Goal: Information Seeking & Learning: Learn about a topic

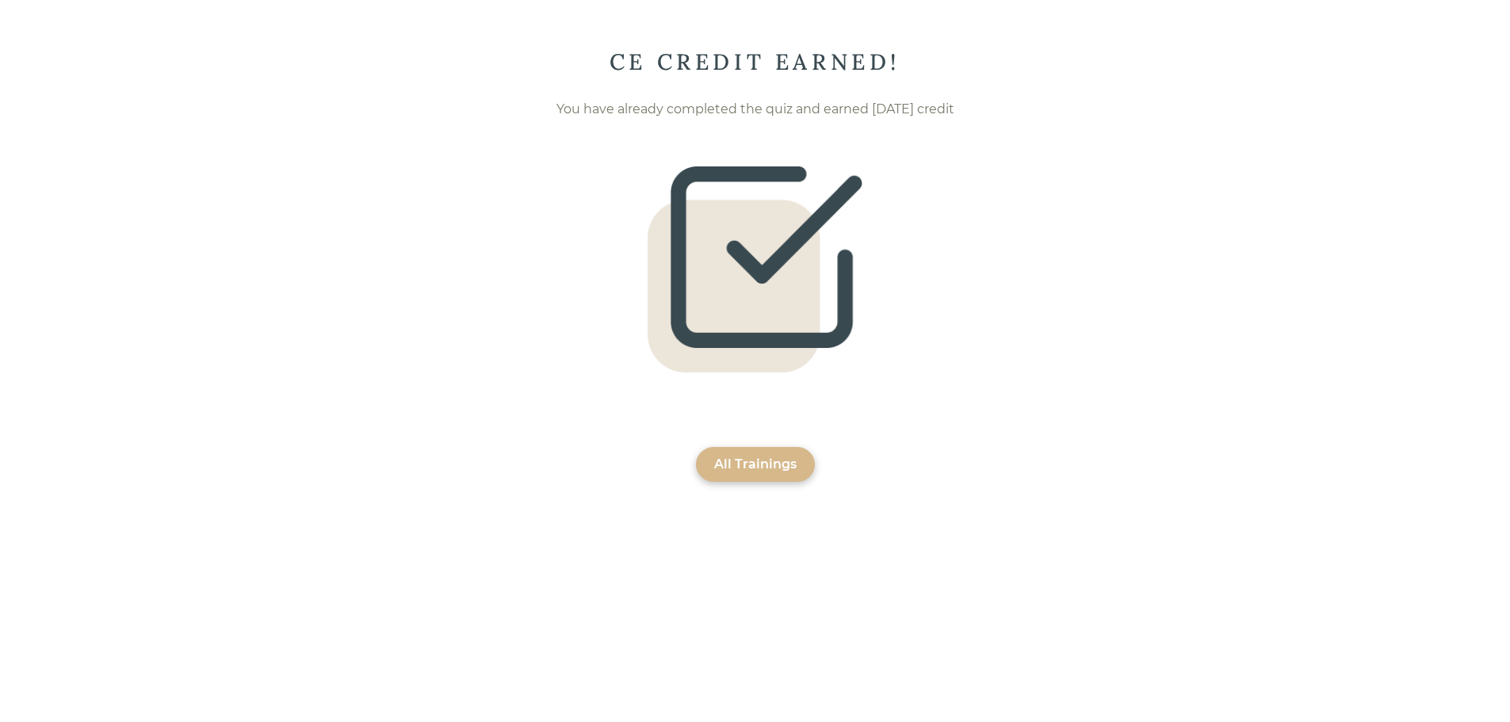
click at [784, 468] on div "All Trainings" at bounding box center [755, 464] width 82 height 19
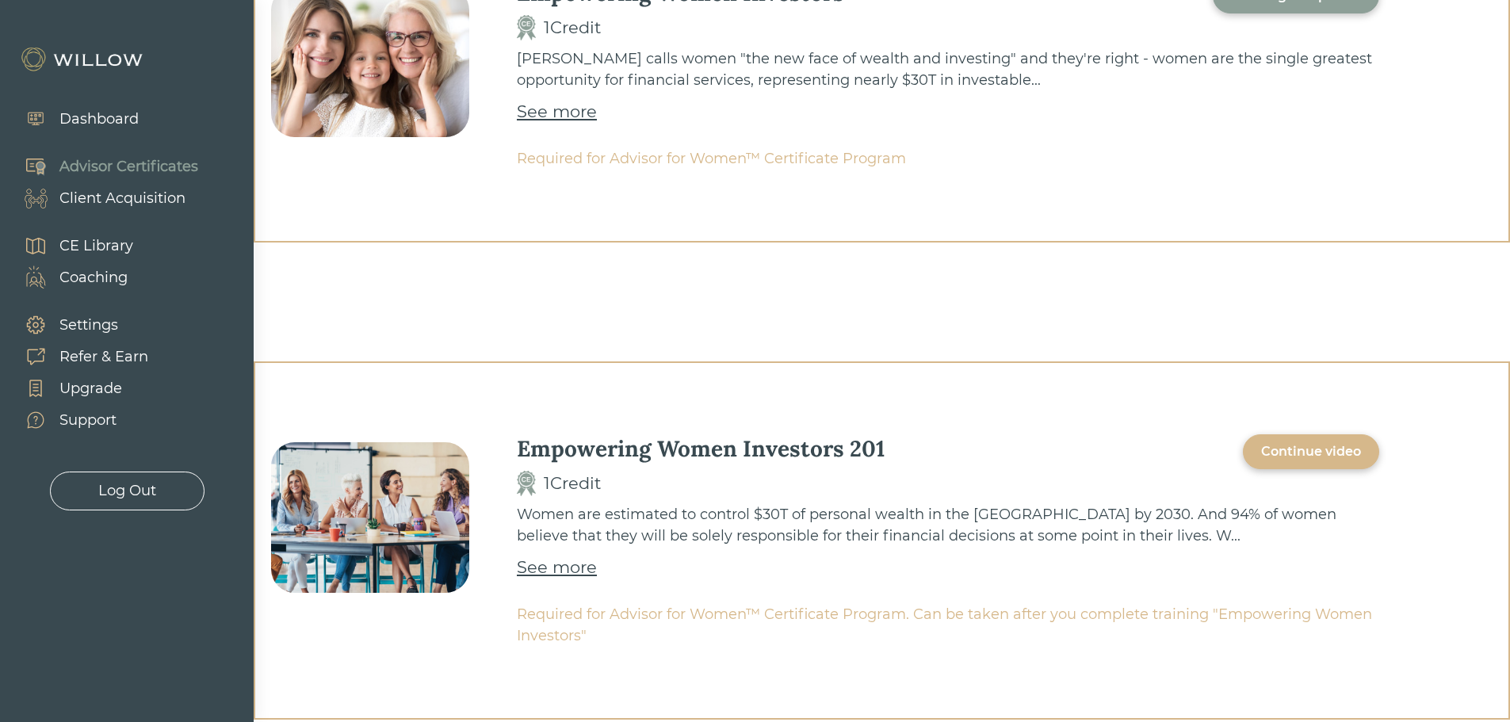
scroll to position [634, 0]
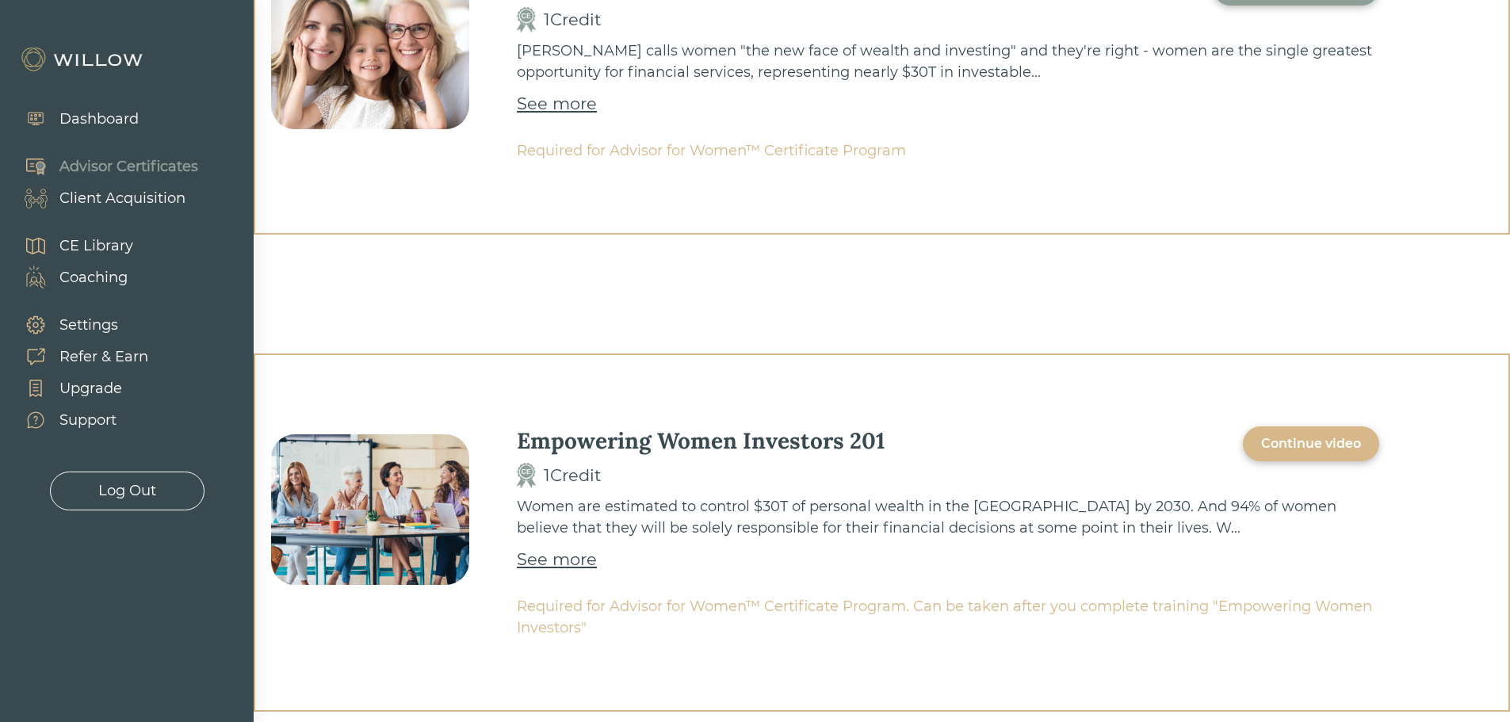
click at [1280, 438] on div "Continue video" at bounding box center [1311, 443] width 100 height 19
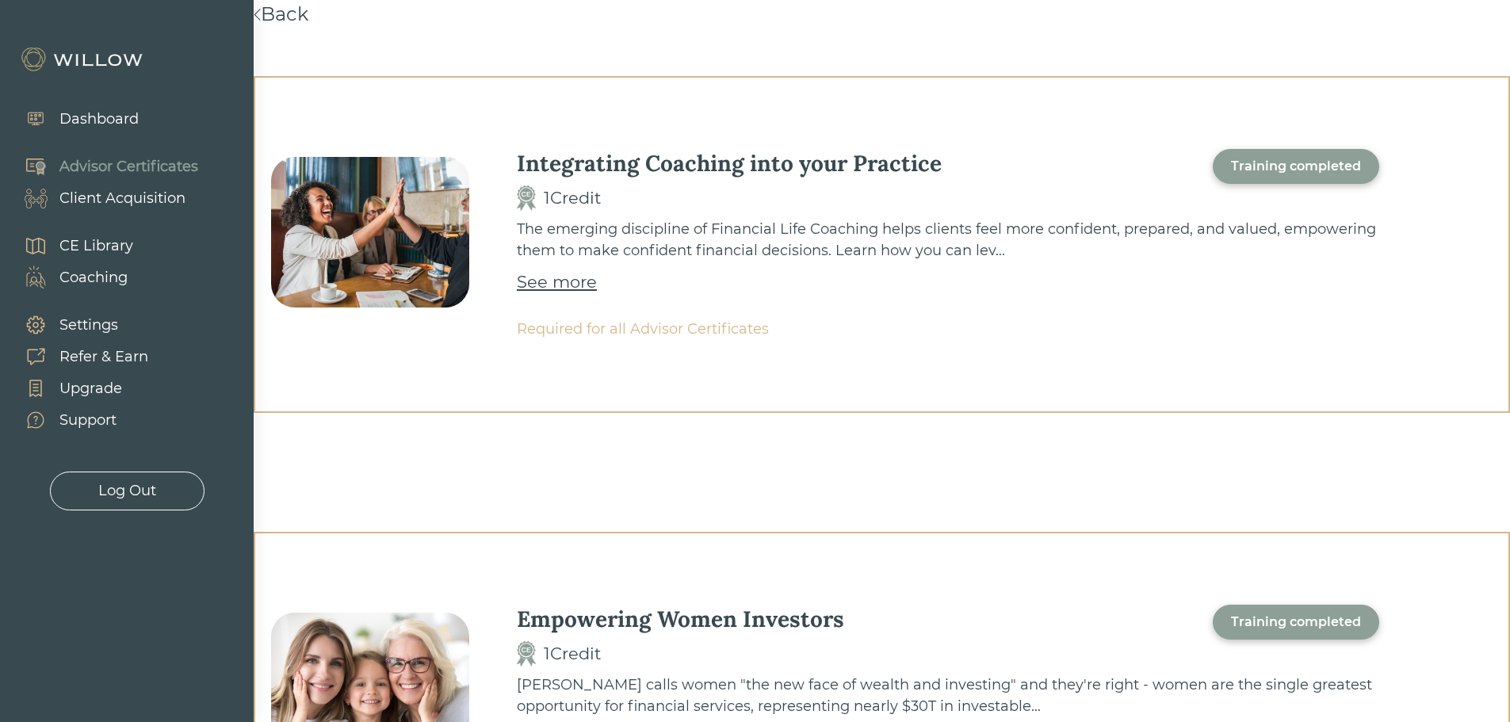
click at [109, 242] on div "CE Library" at bounding box center [96, 245] width 74 height 21
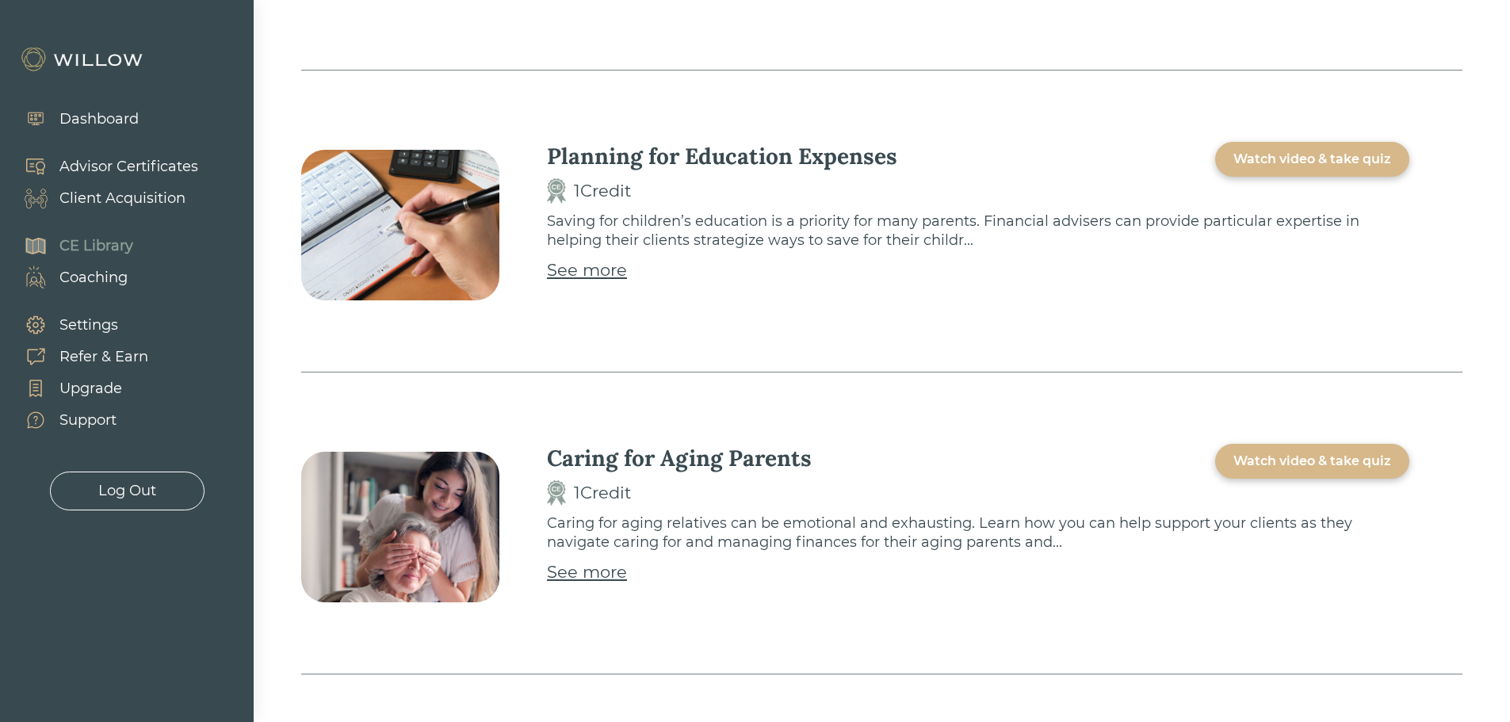
scroll to position [1426, 0]
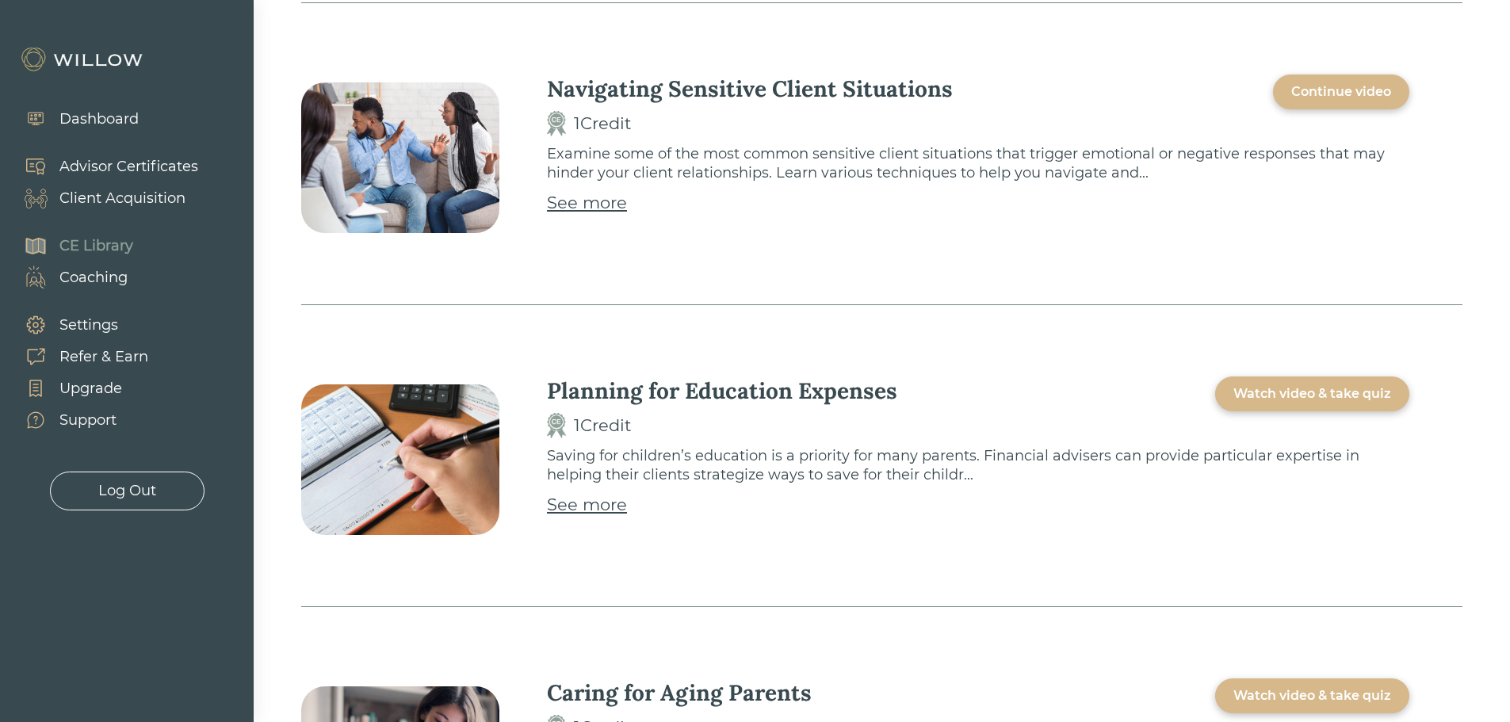
click at [1333, 97] on div "Continue video" at bounding box center [1341, 91] width 100 height 19
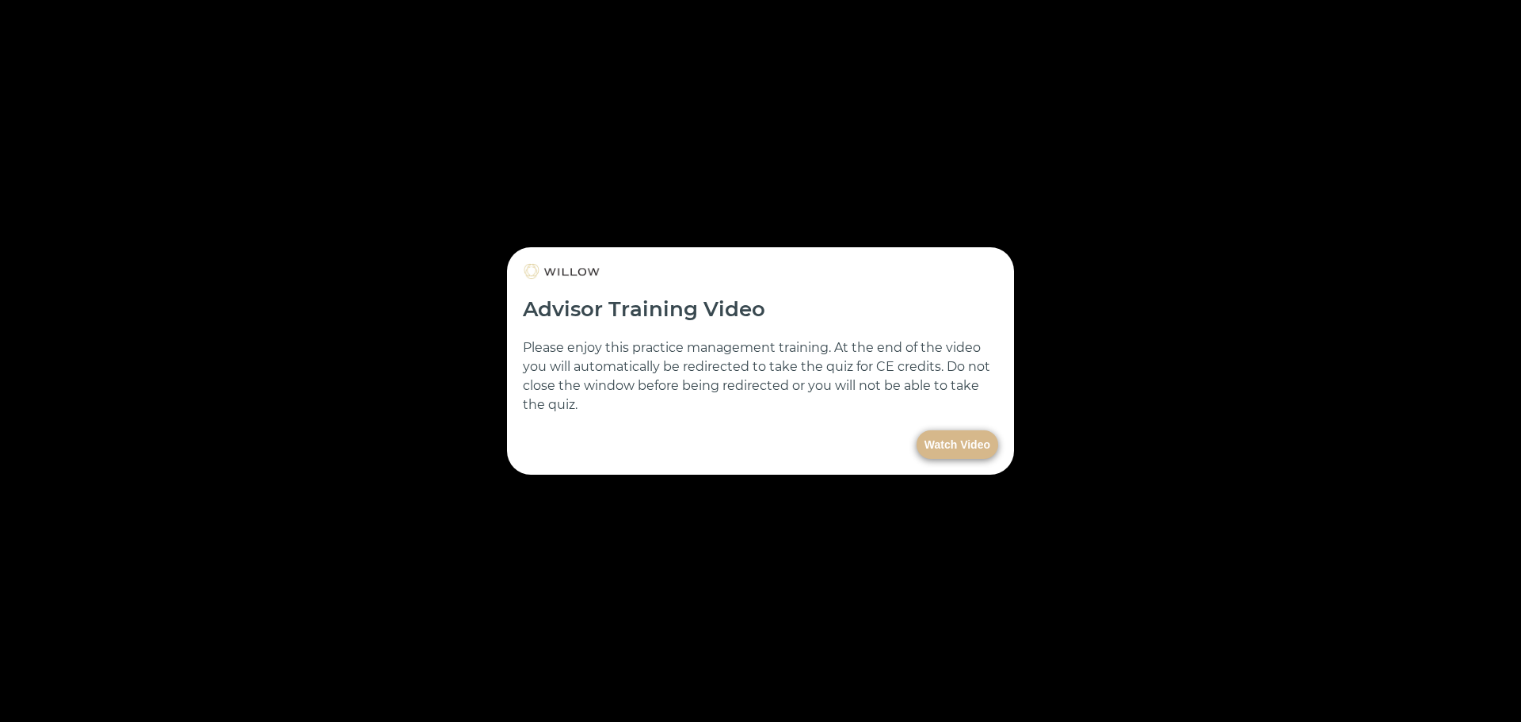
drag, startPoint x: 200, startPoint y: 690, endPoint x: 353, endPoint y: 674, distance: 154.5
click at [353, 674] on div at bounding box center [760, 361] width 1521 height 722
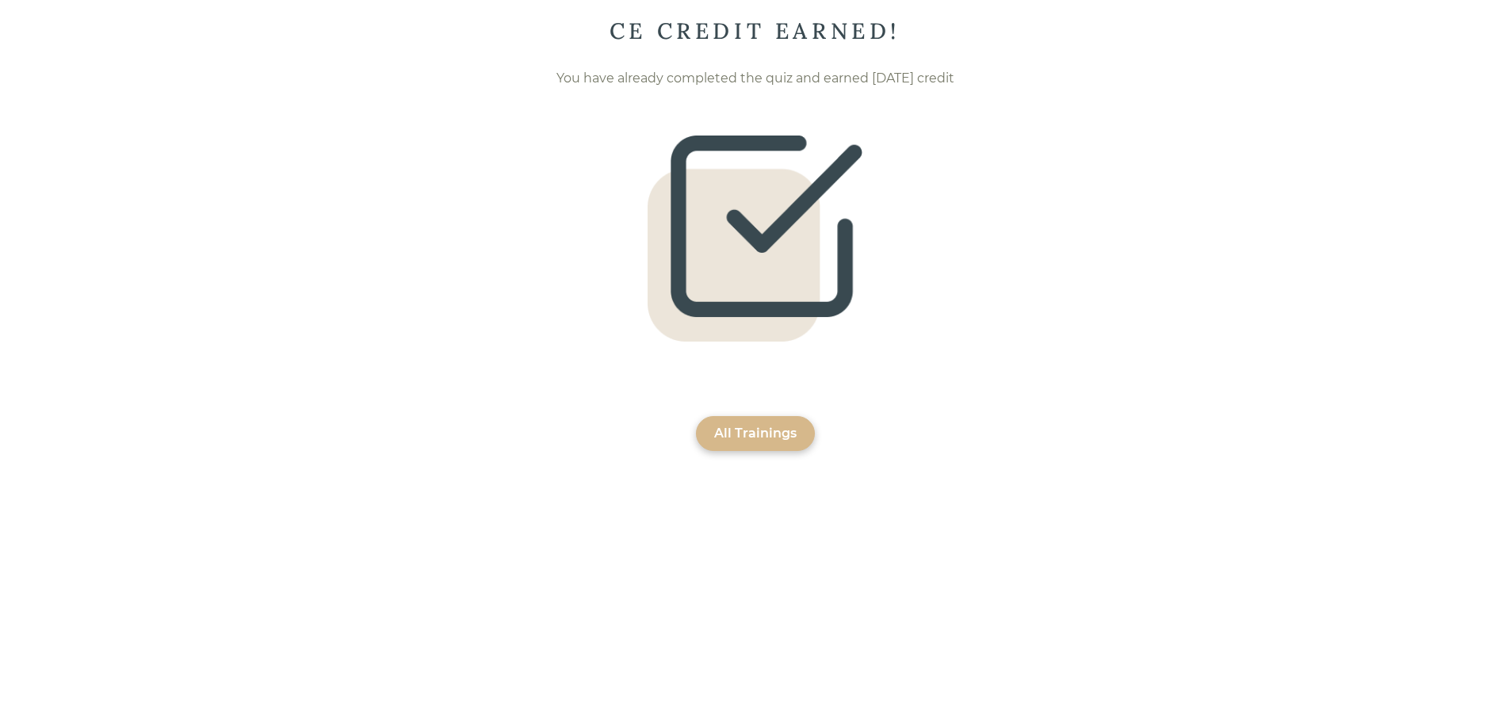
scroll to position [48, 0]
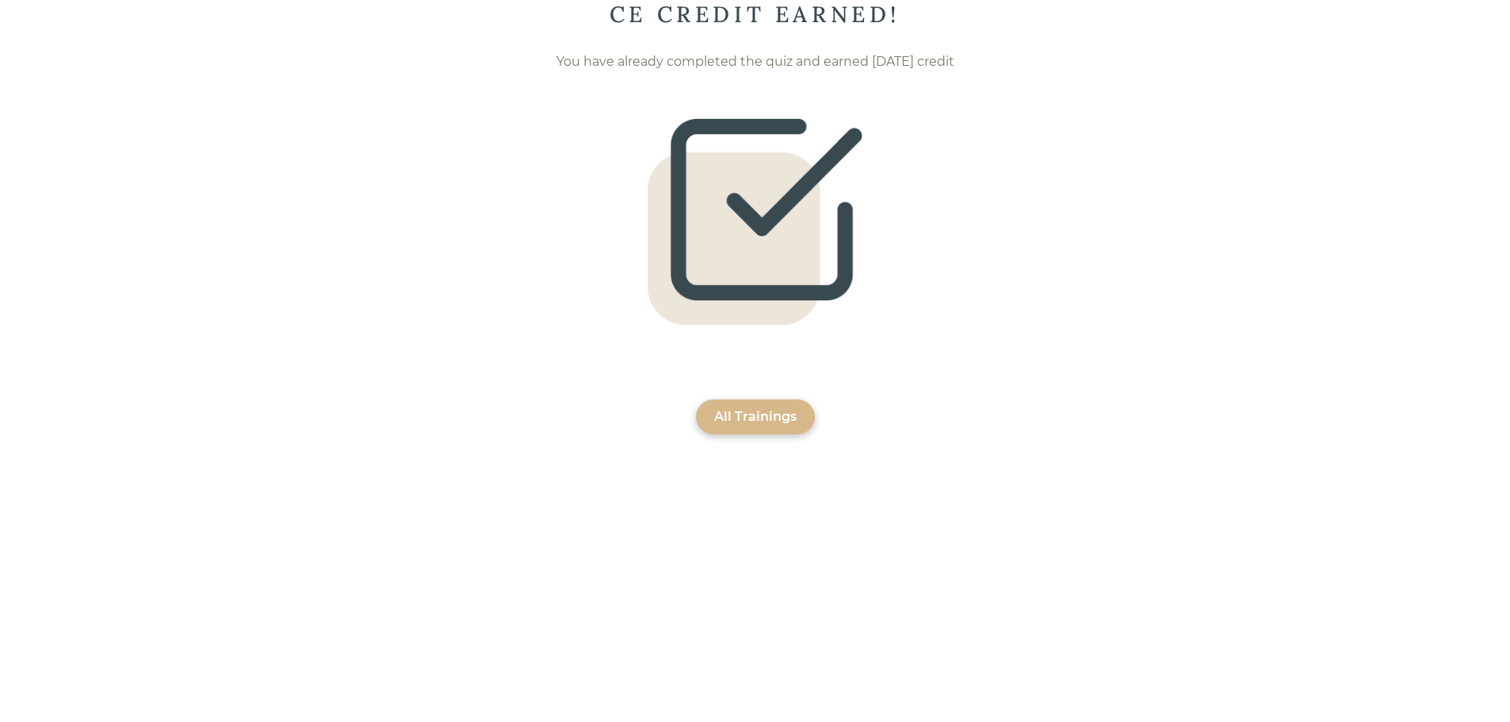
click at [776, 422] on div "All Trainings" at bounding box center [755, 416] width 82 height 19
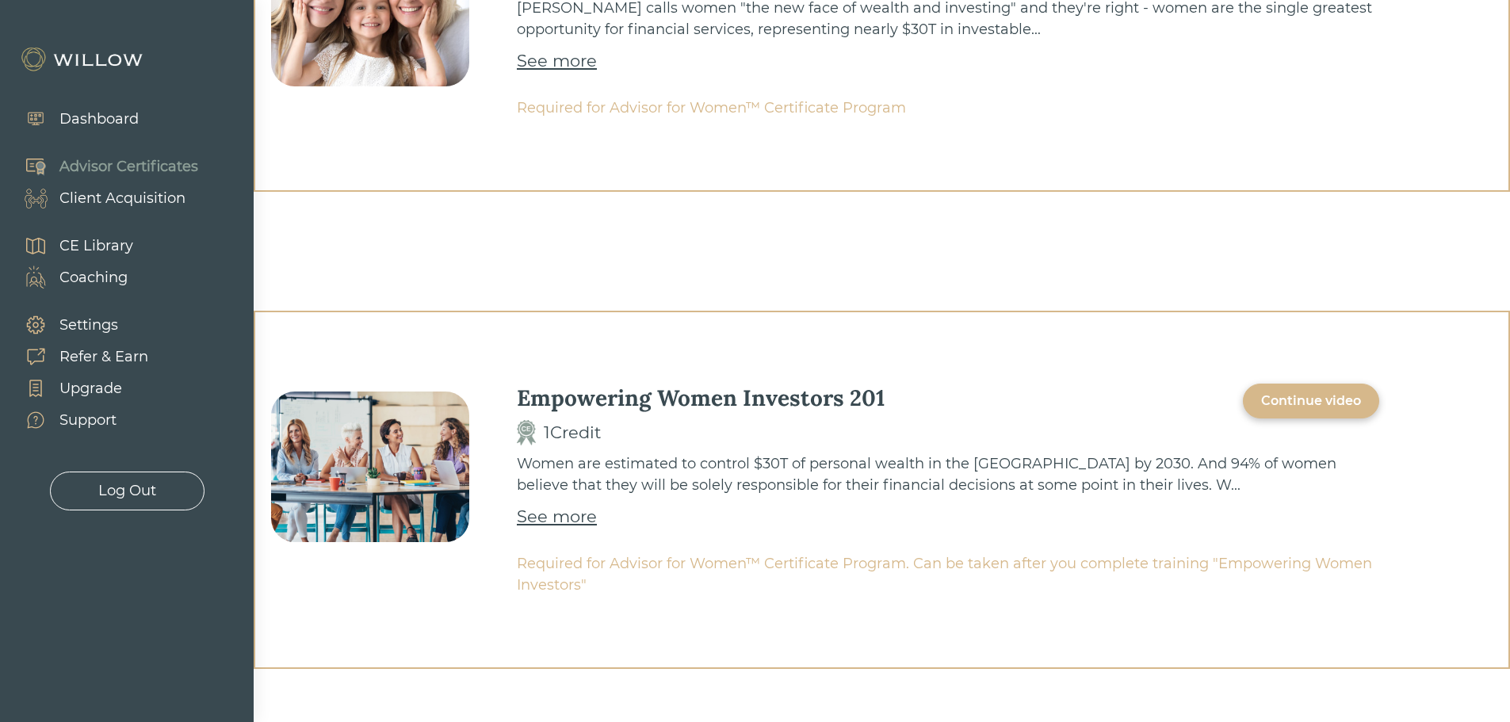
scroll to position [695, 0]
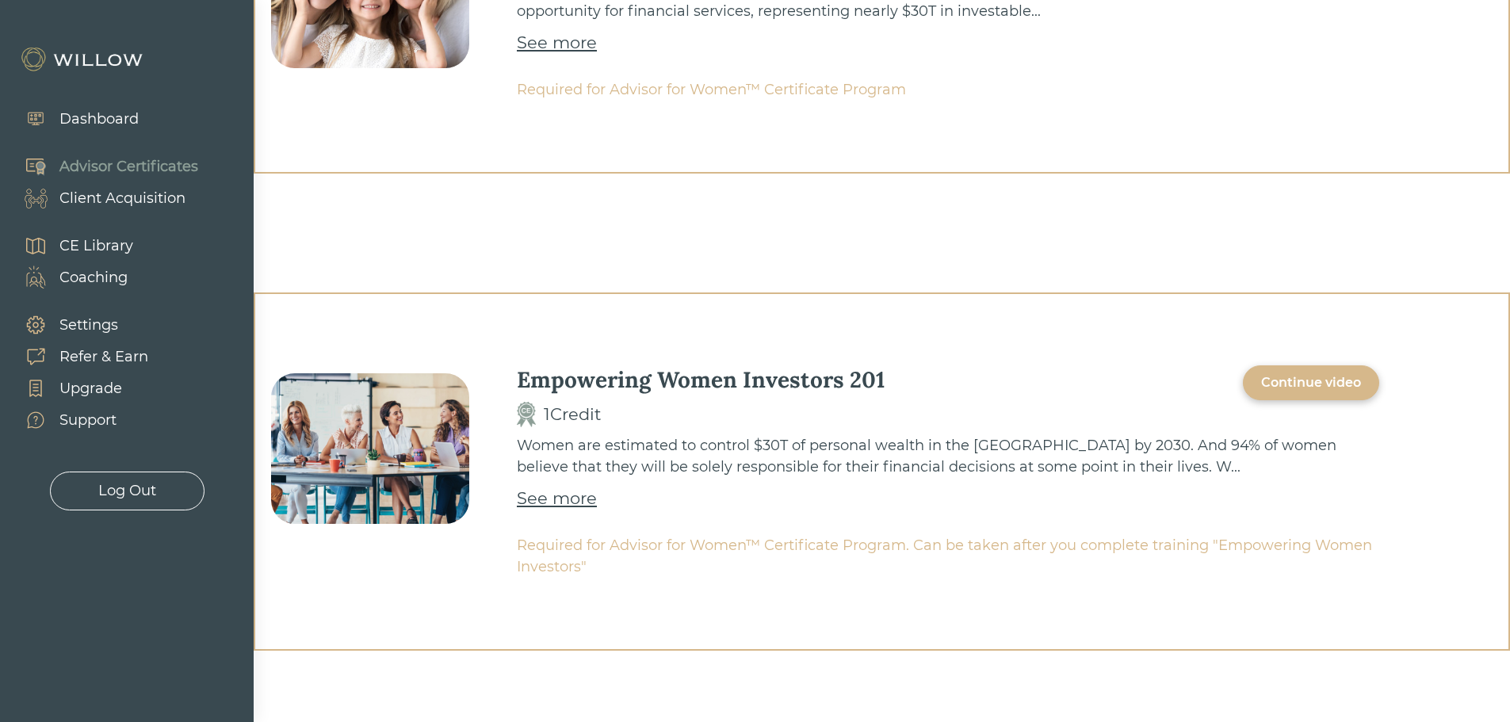
click at [573, 502] on div "See more" at bounding box center [557, 498] width 80 height 25
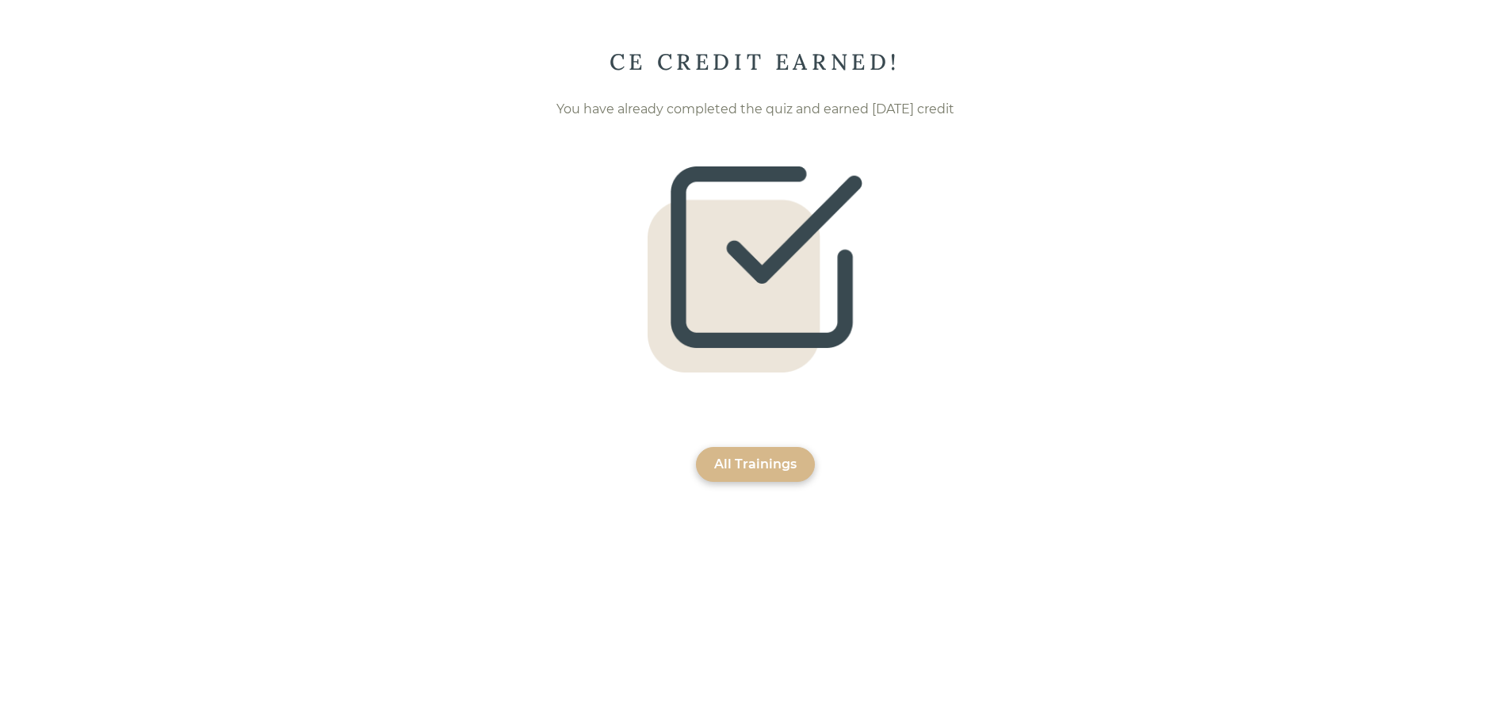
click at [753, 473] on div "All Trainings" at bounding box center [755, 464] width 82 height 19
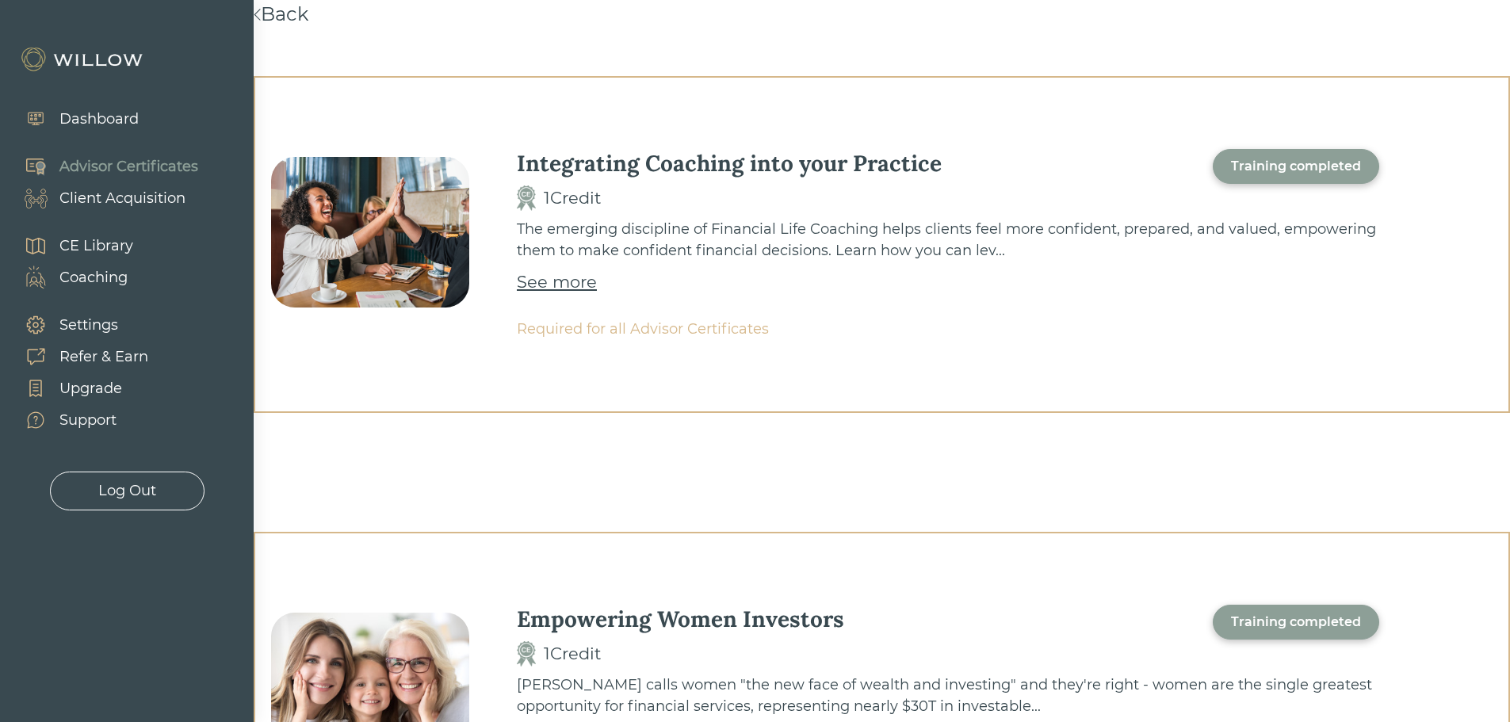
click at [292, 18] on link "Back" at bounding box center [281, 13] width 55 height 23
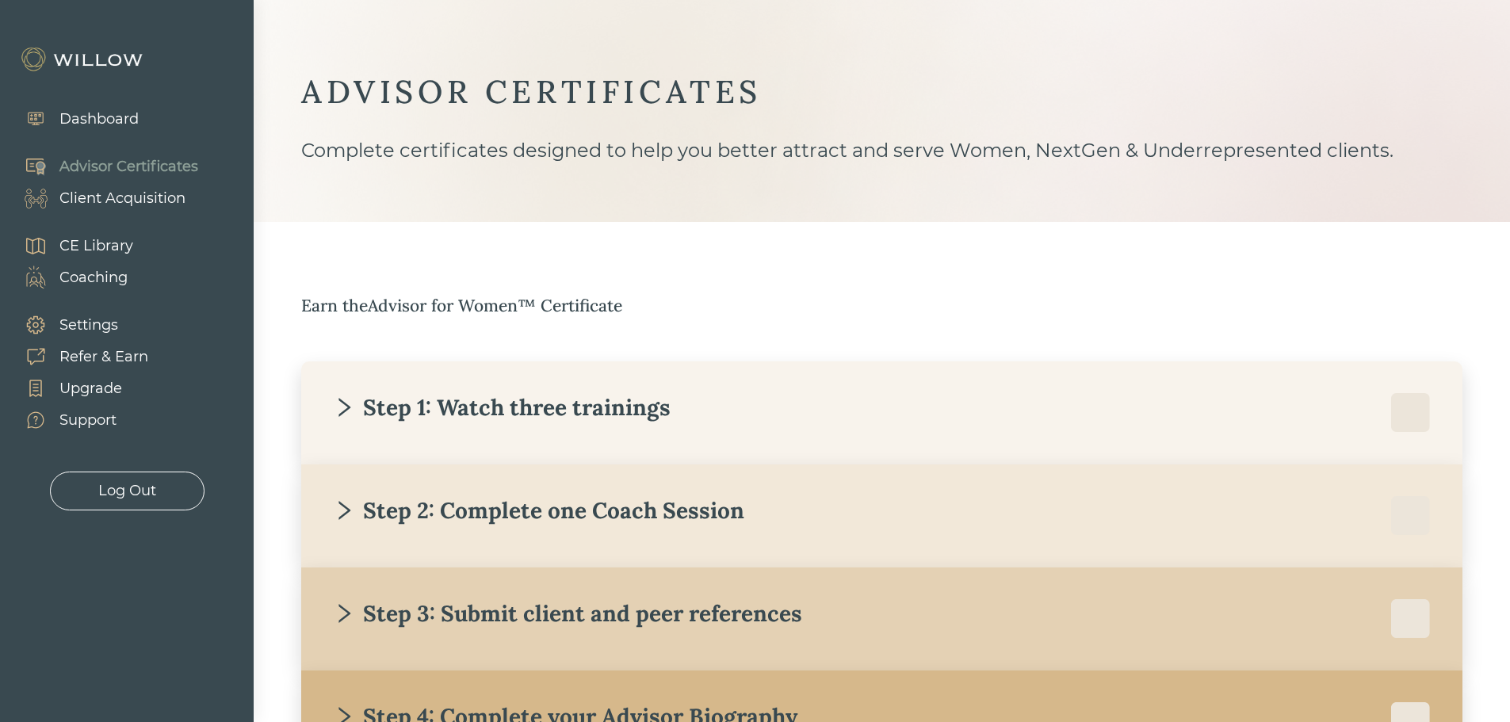
click at [118, 244] on div "CE Library" at bounding box center [96, 245] width 74 height 21
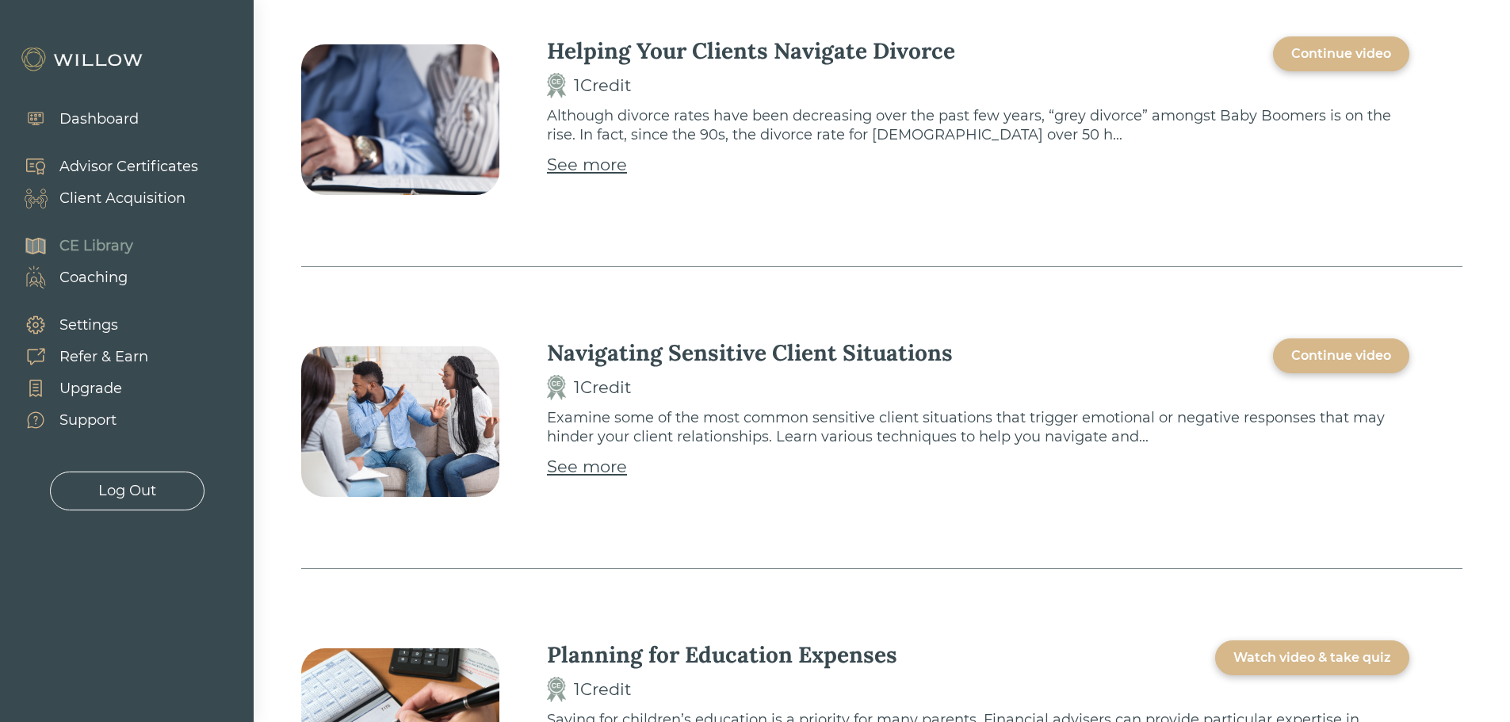
scroll to position [1189, 0]
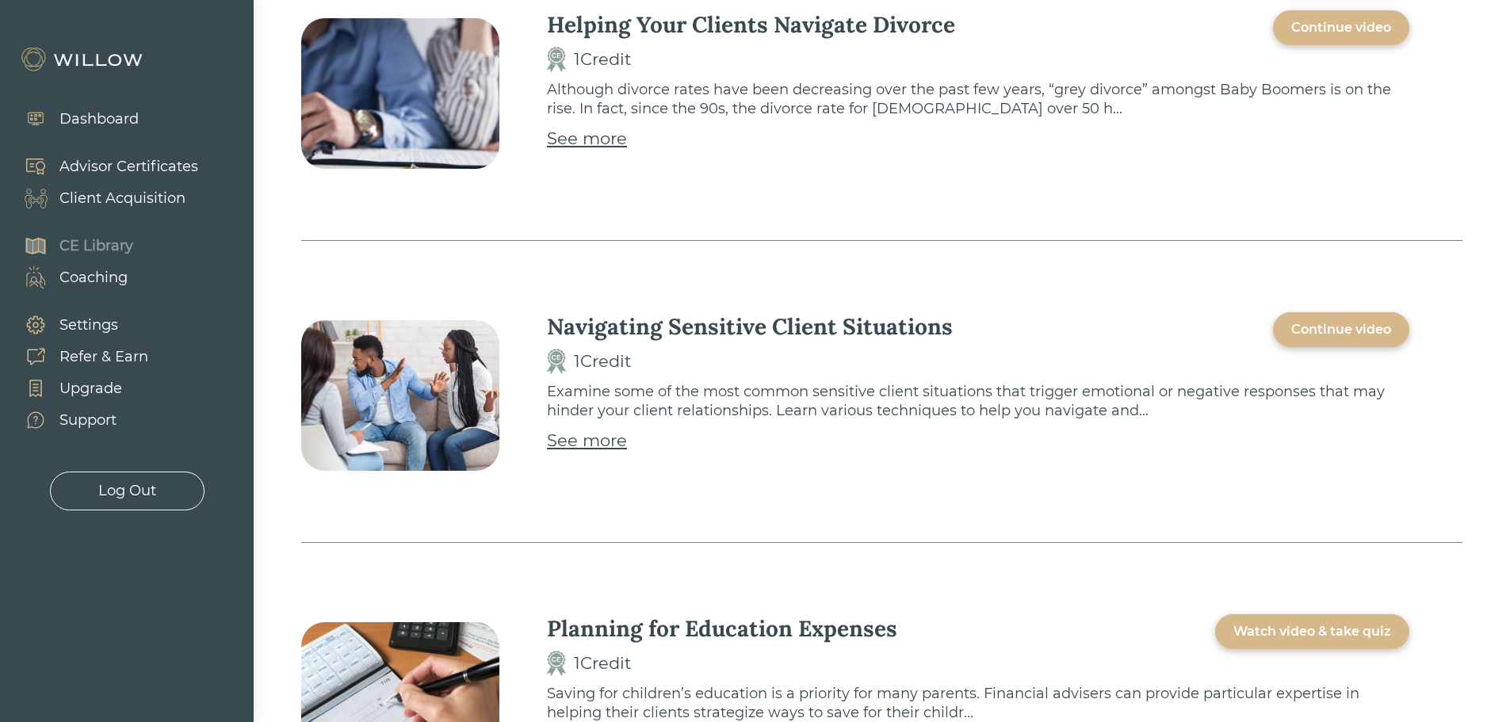
click at [1342, 331] on div "Continue video" at bounding box center [1341, 329] width 100 height 19
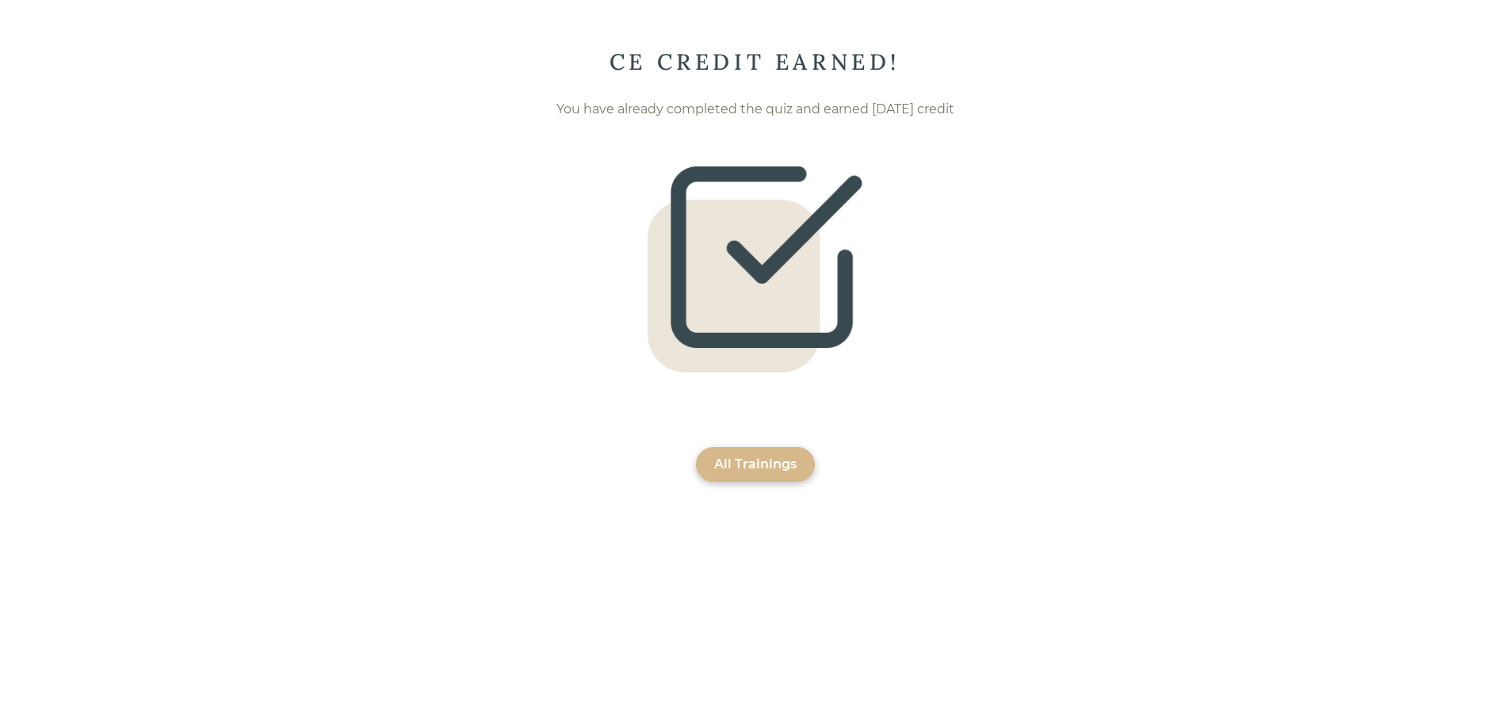
click at [760, 470] on div "All Trainings" at bounding box center [755, 464] width 82 height 19
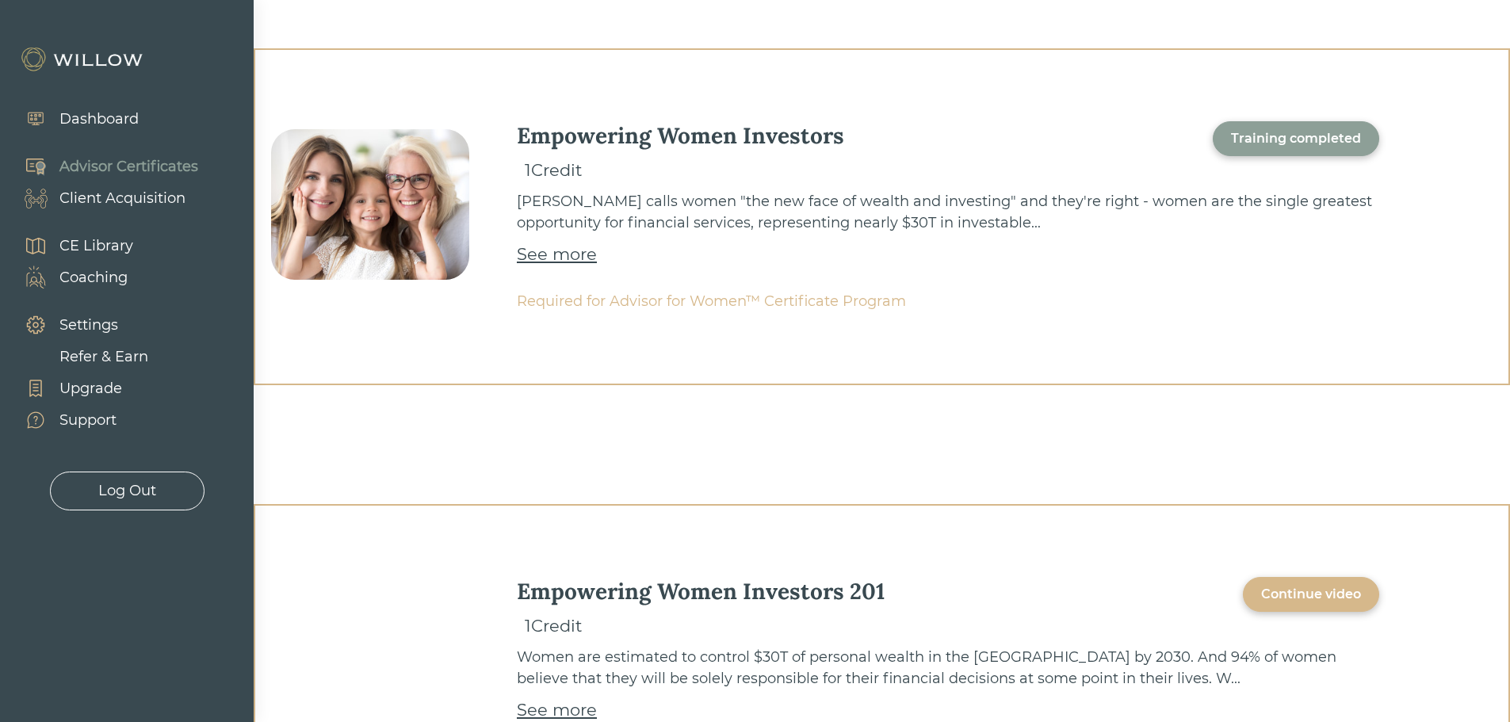
scroll to position [695, 0]
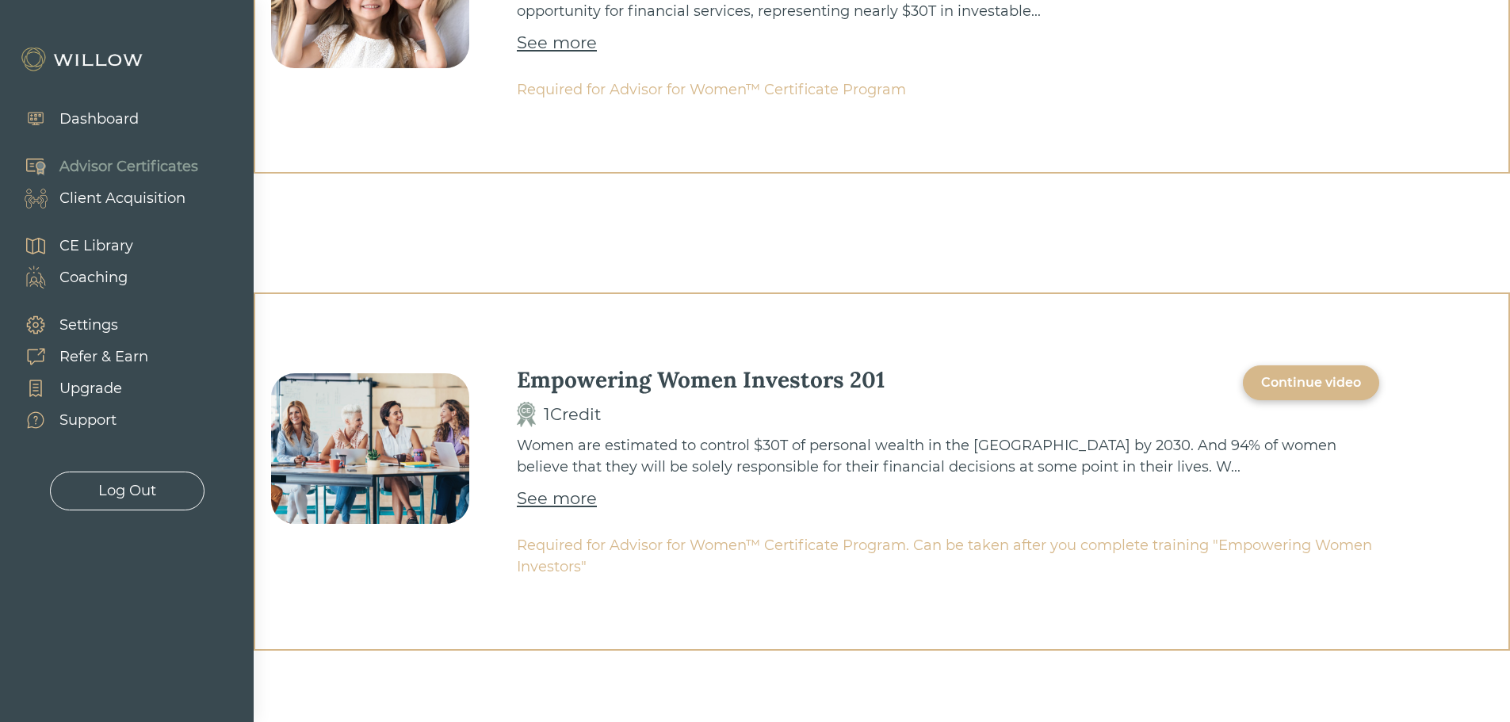
click at [1346, 384] on div "Continue video" at bounding box center [1311, 382] width 100 height 19
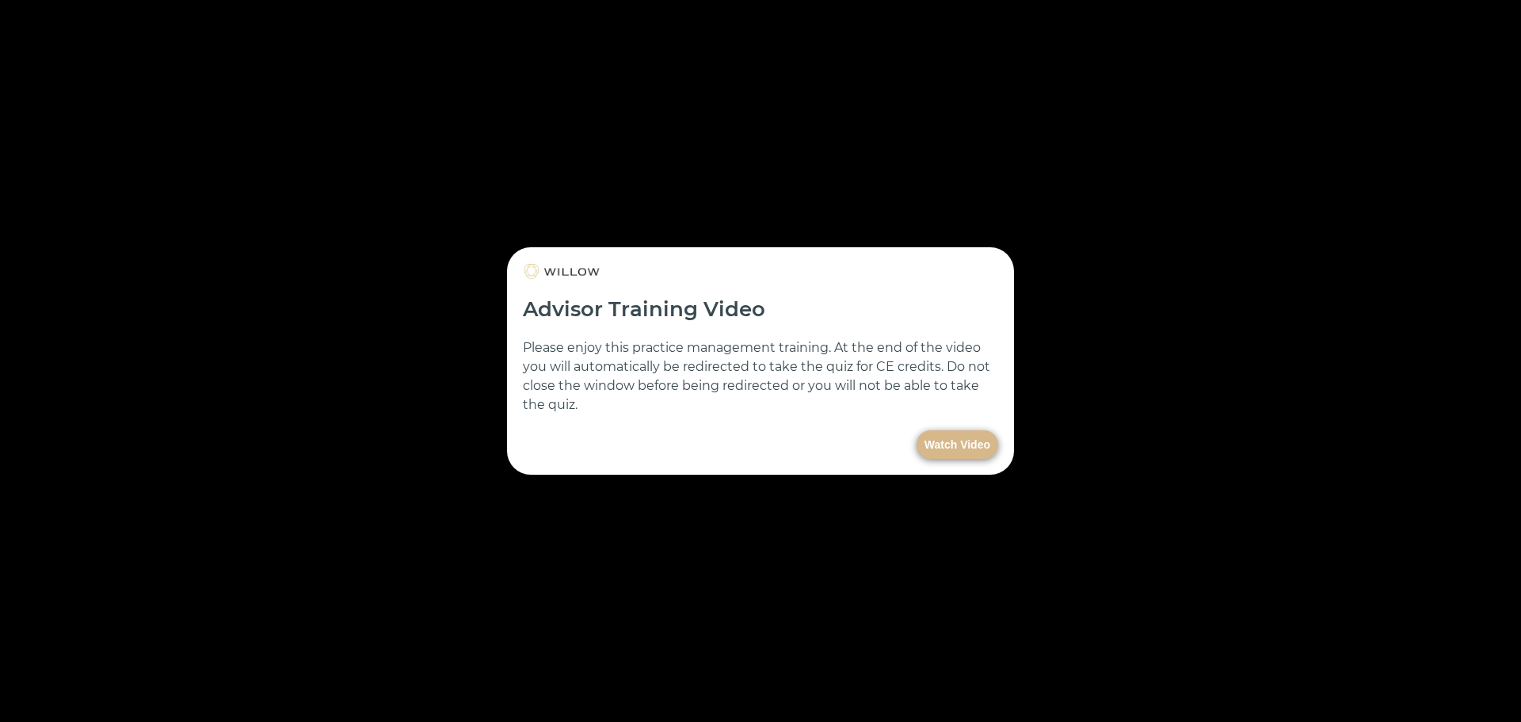
click at [974, 441] on button "Watch Video" at bounding box center [958, 444] width 82 height 29
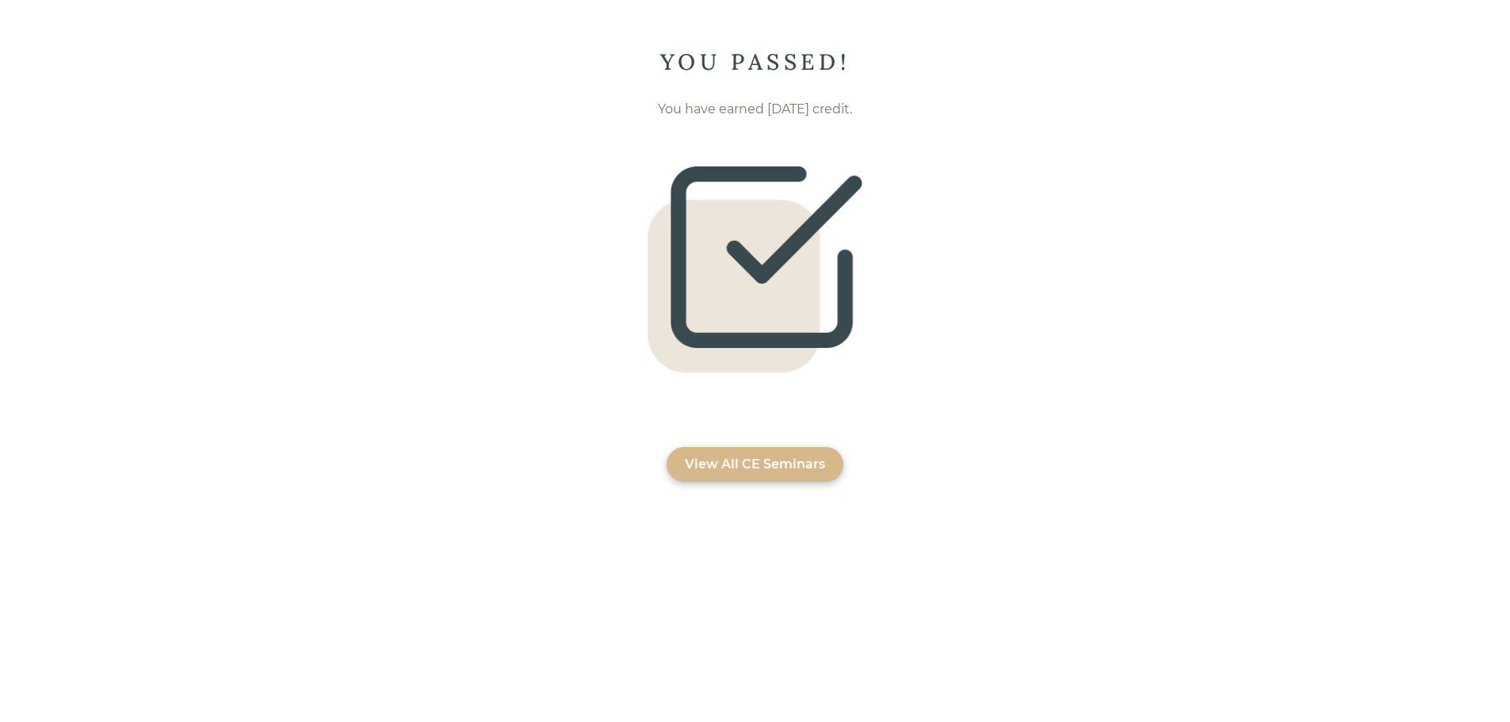
click at [817, 460] on div "View All CE Seminars" at bounding box center [755, 464] width 140 height 19
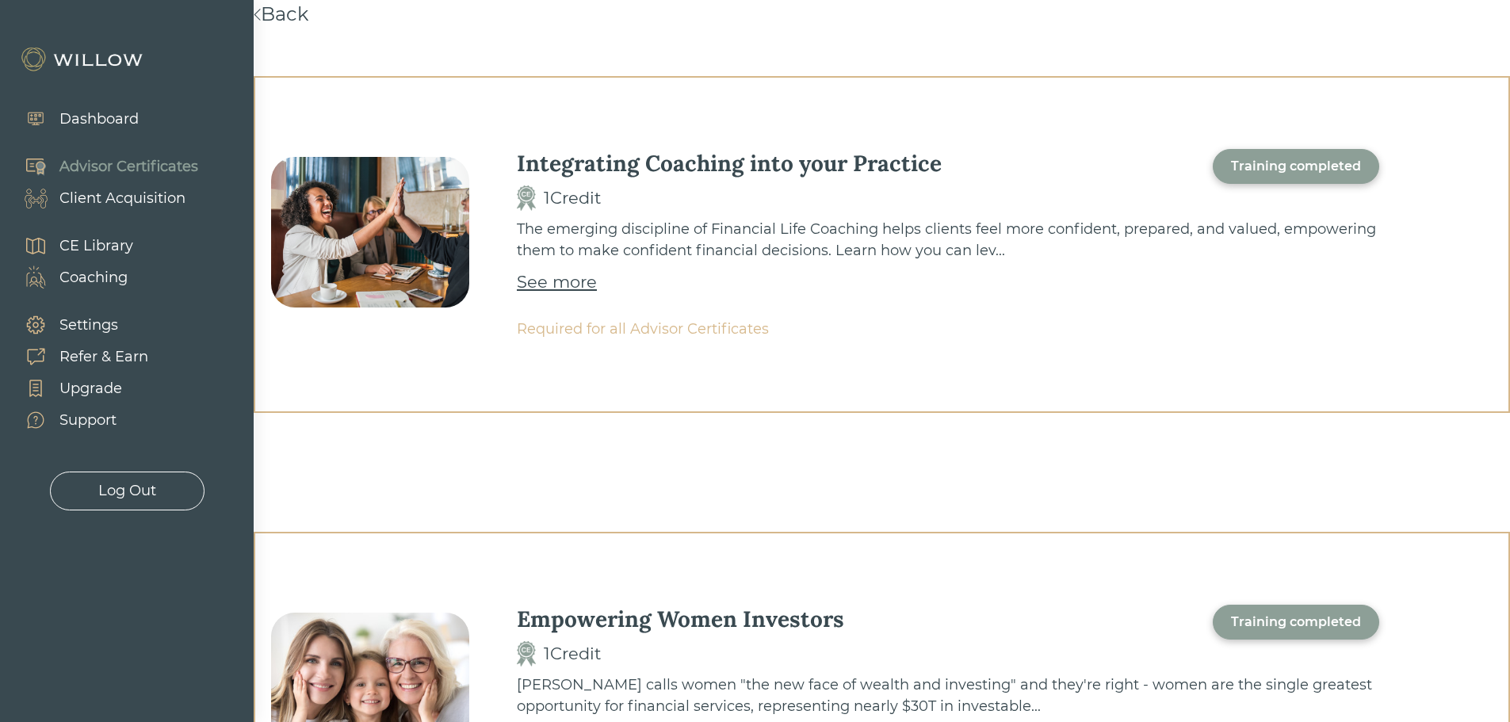
click at [101, 243] on div "CE Library" at bounding box center [96, 245] width 74 height 21
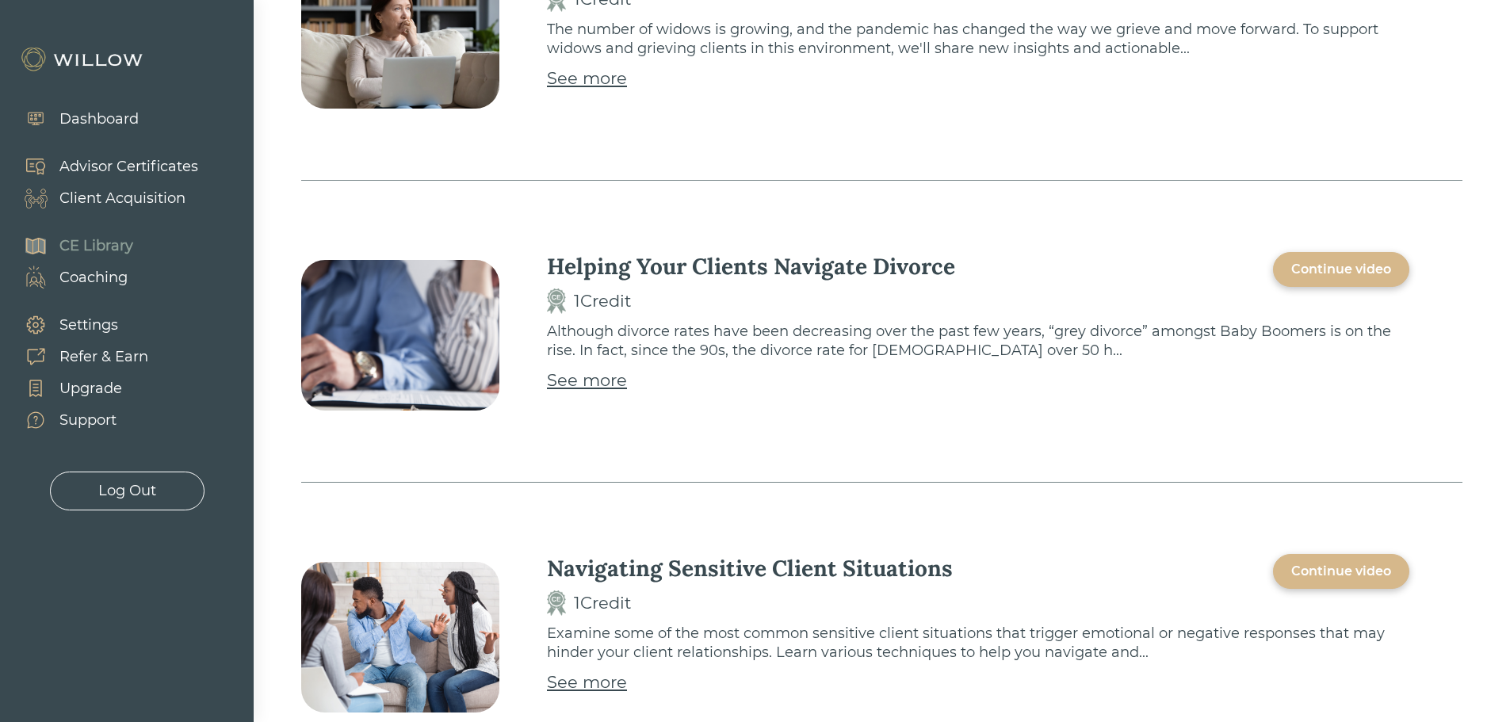
scroll to position [1030, 0]
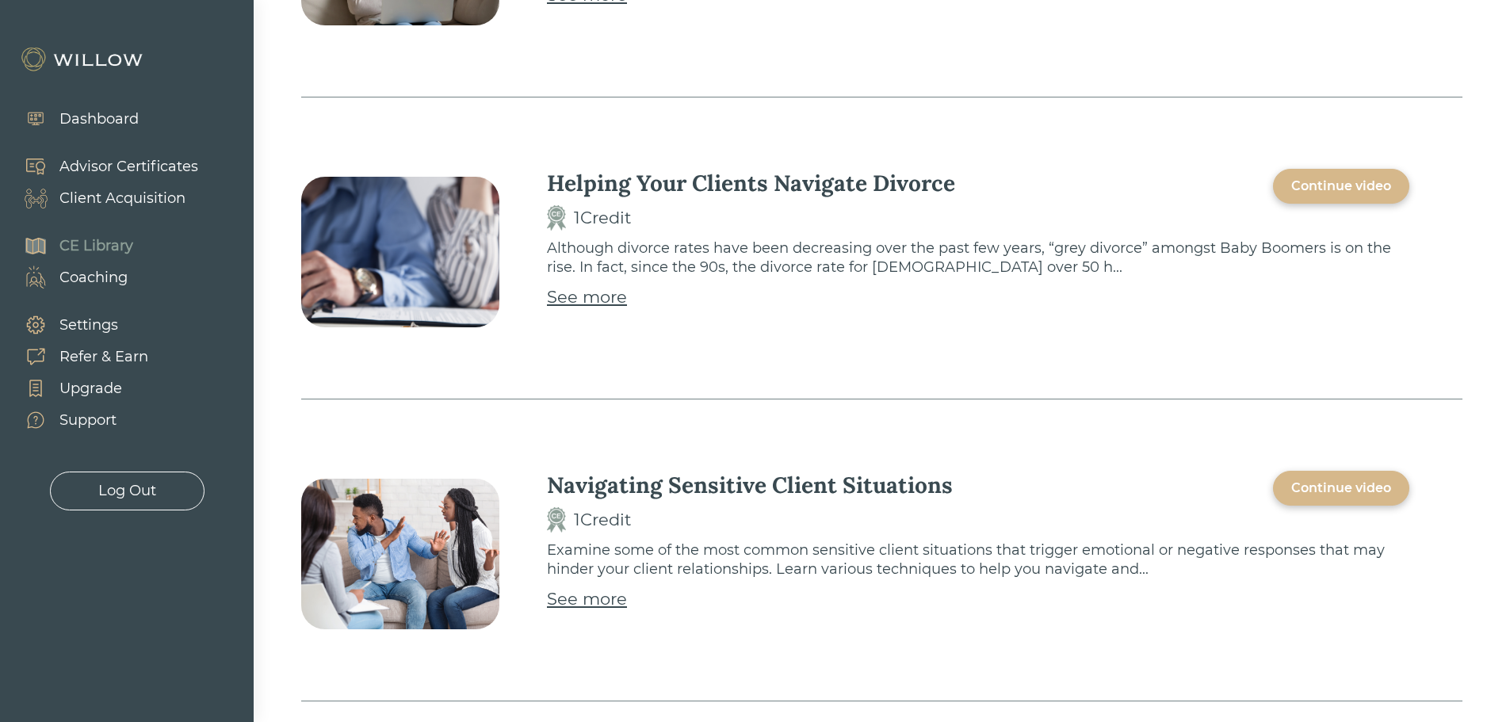
click at [1349, 495] on div "Continue video" at bounding box center [1341, 488] width 100 height 19
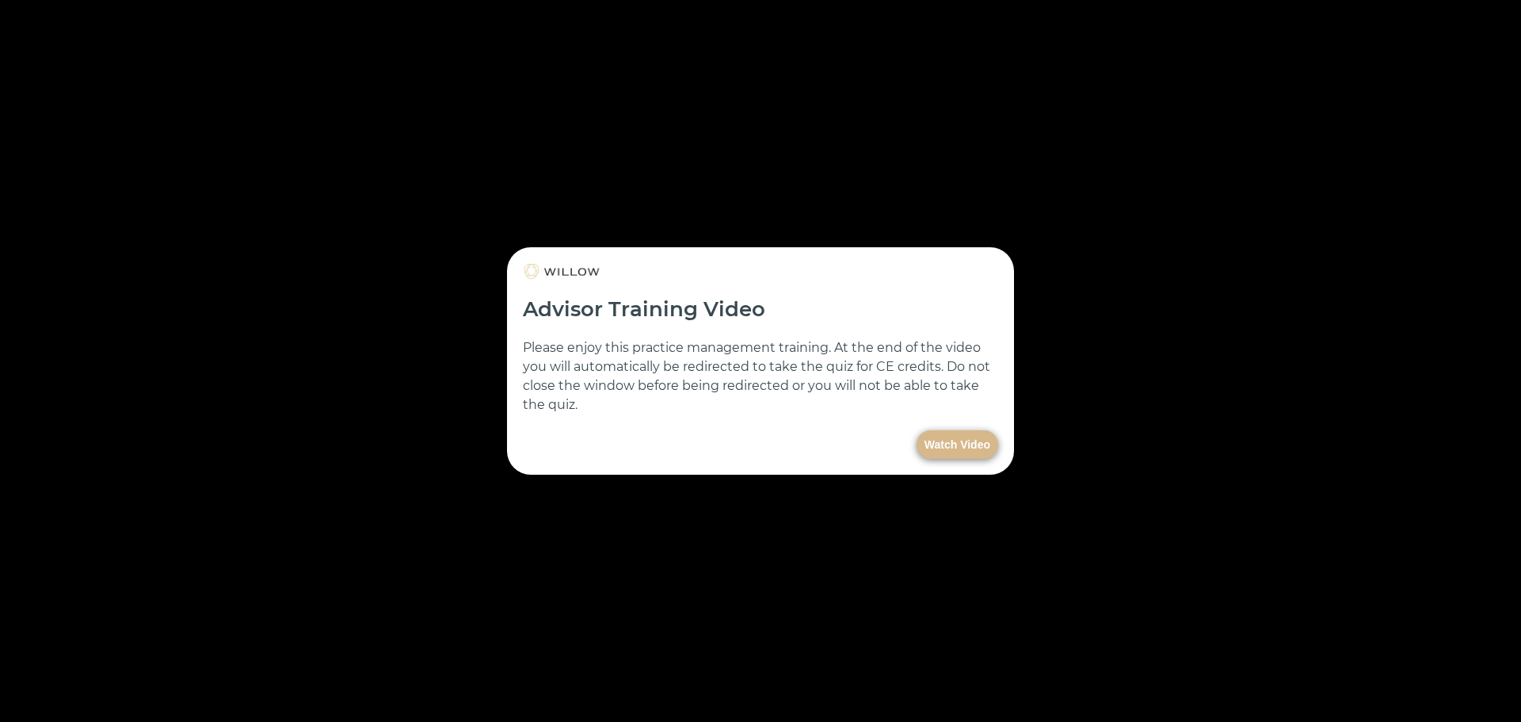
click at [987, 445] on button "Watch Video" at bounding box center [958, 444] width 82 height 29
